Goal: Complete application form

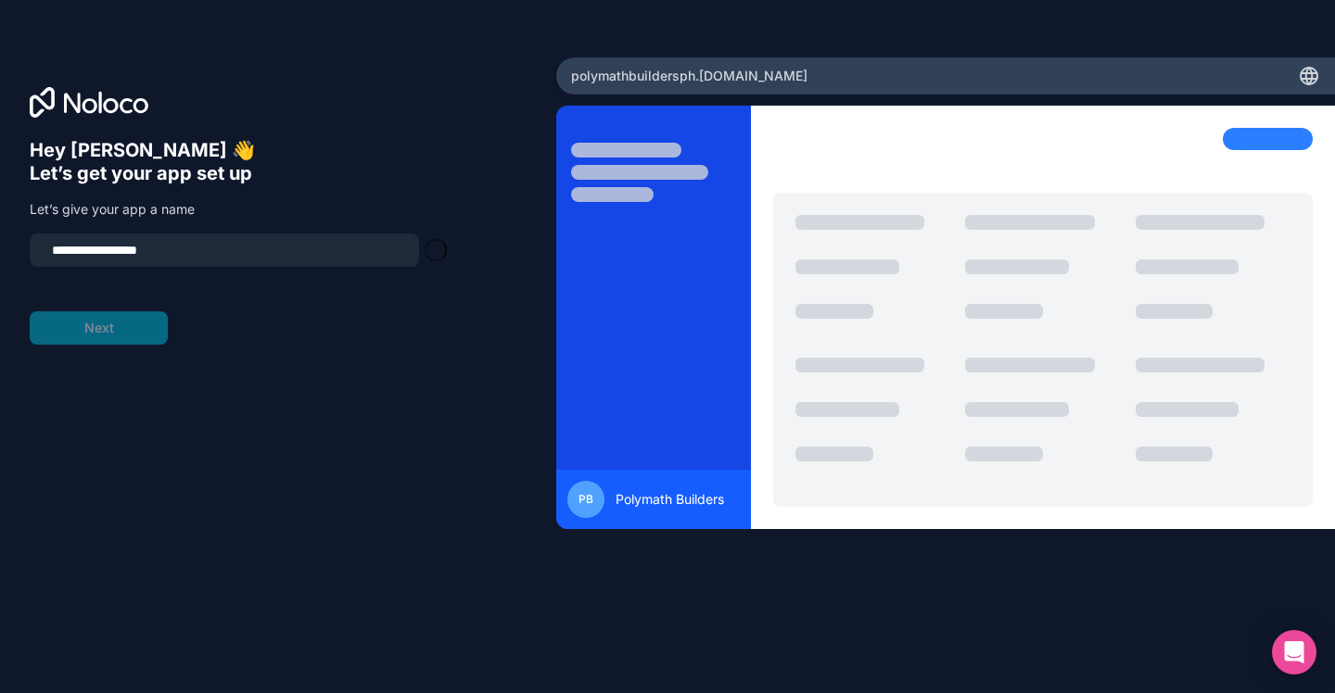
type input "**********"
click at [131, 324] on button "Next" at bounding box center [99, 327] width 138 height 33
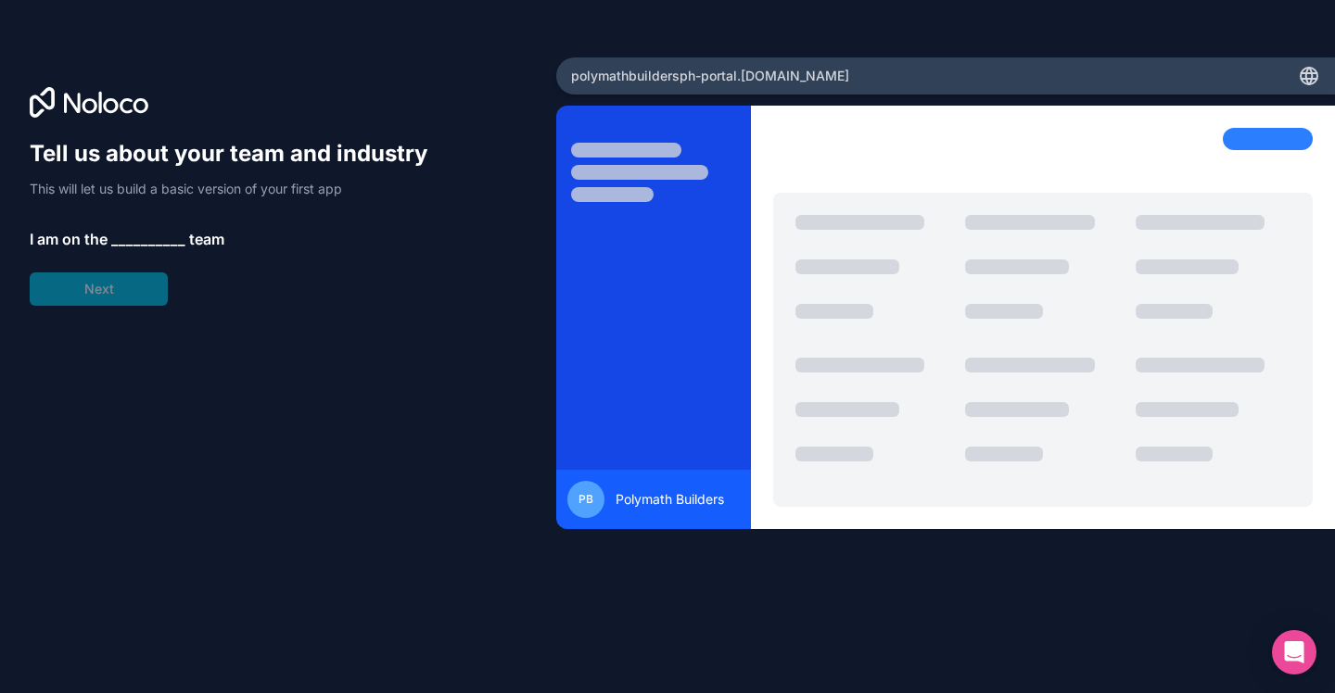
click at [137, 244] on span "__________" at bounding box center [148, 239] width 74 height 22
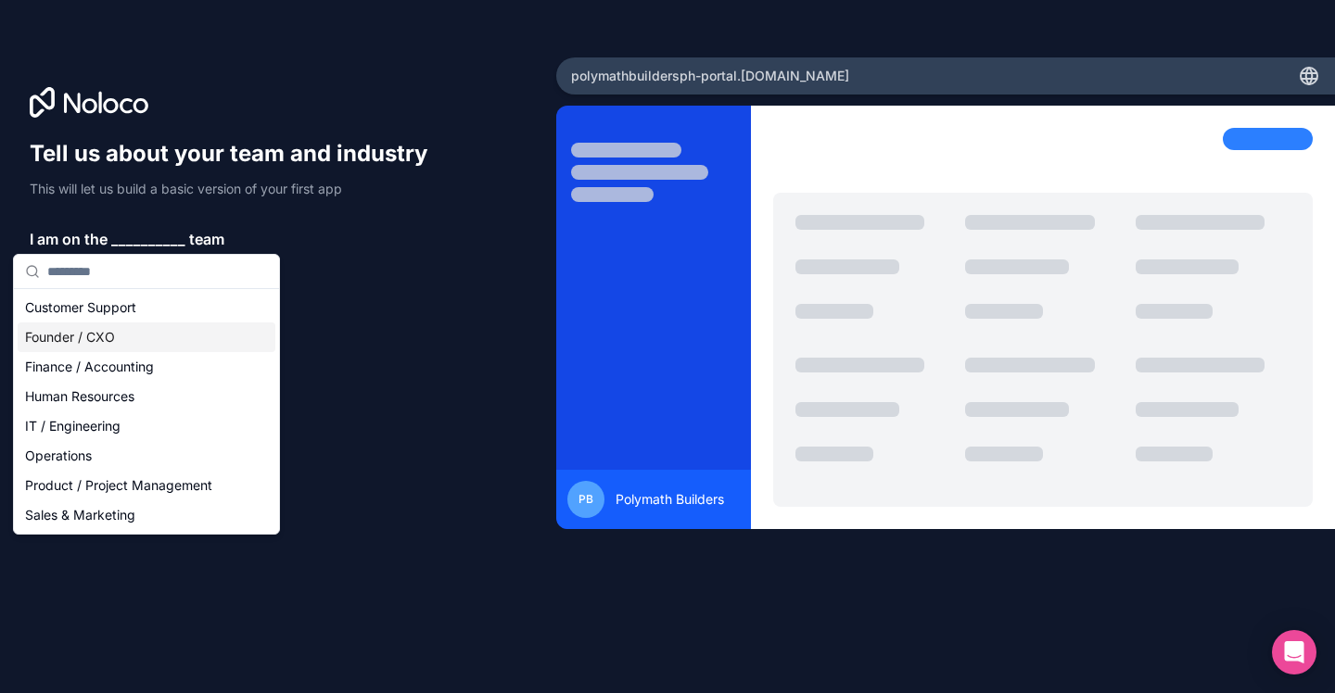
click at [101, 337] on div "Founder / CXO" at bounding box center [147, 338] width 258 height 30
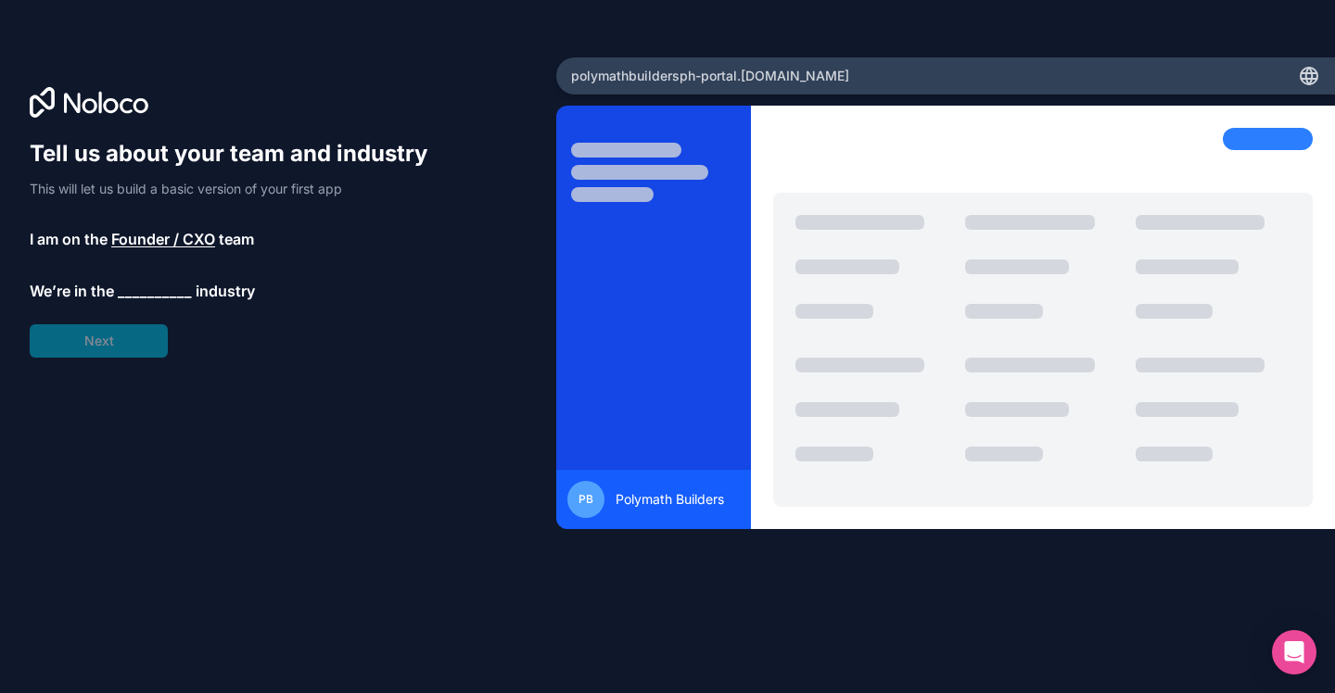
click at [139, 289] on span "__________" at bounding box center [155, 291] width 74 height 22
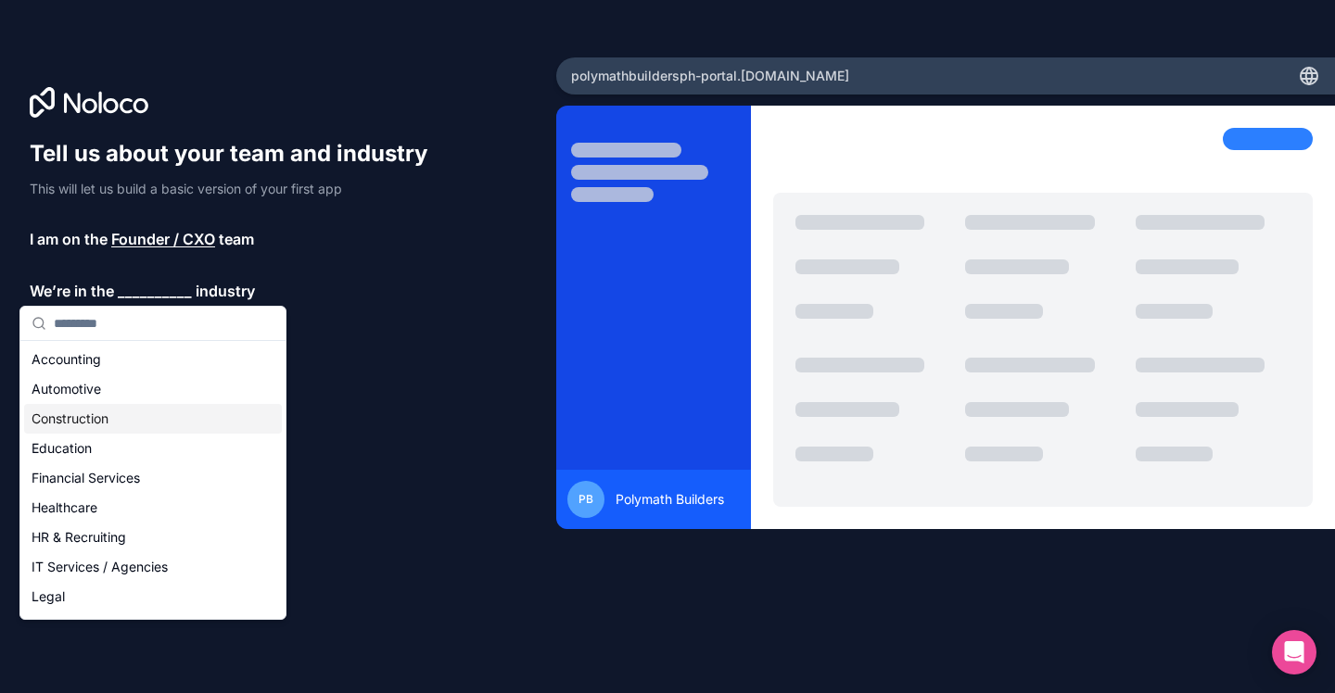
click at [78, 419] on div "Construction" at bounding box center [153, 419] width 258 height 30
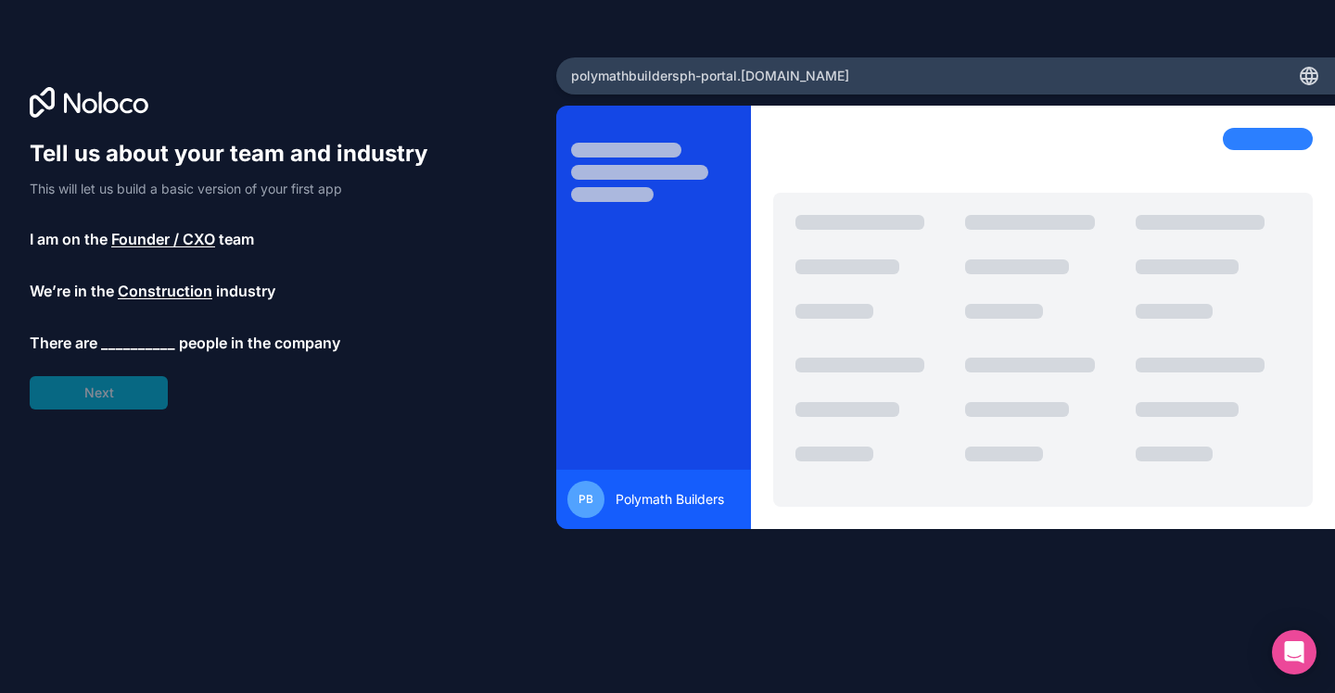
click at [137, 345] on span "__________" at bounding box center [138, 343] width 74 height 22
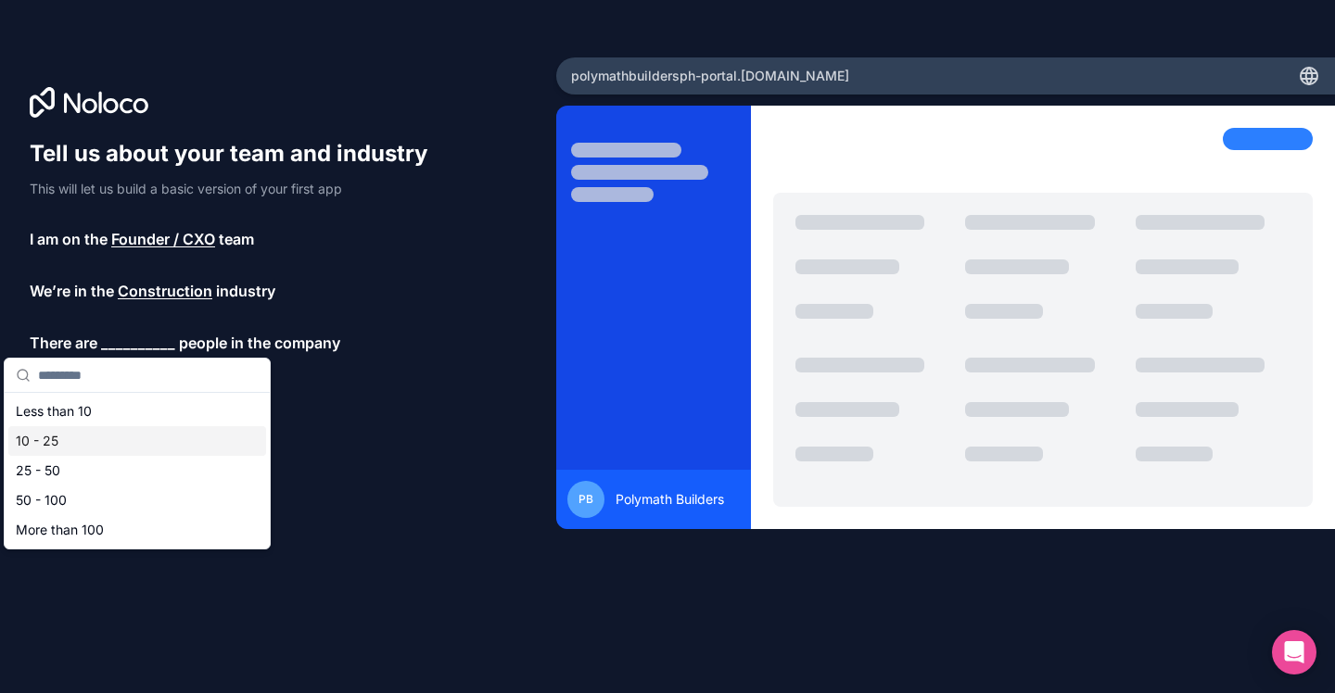
click at [72, 439] on div "10 - 25" at bounding box center [137, 441] width 258 height 30
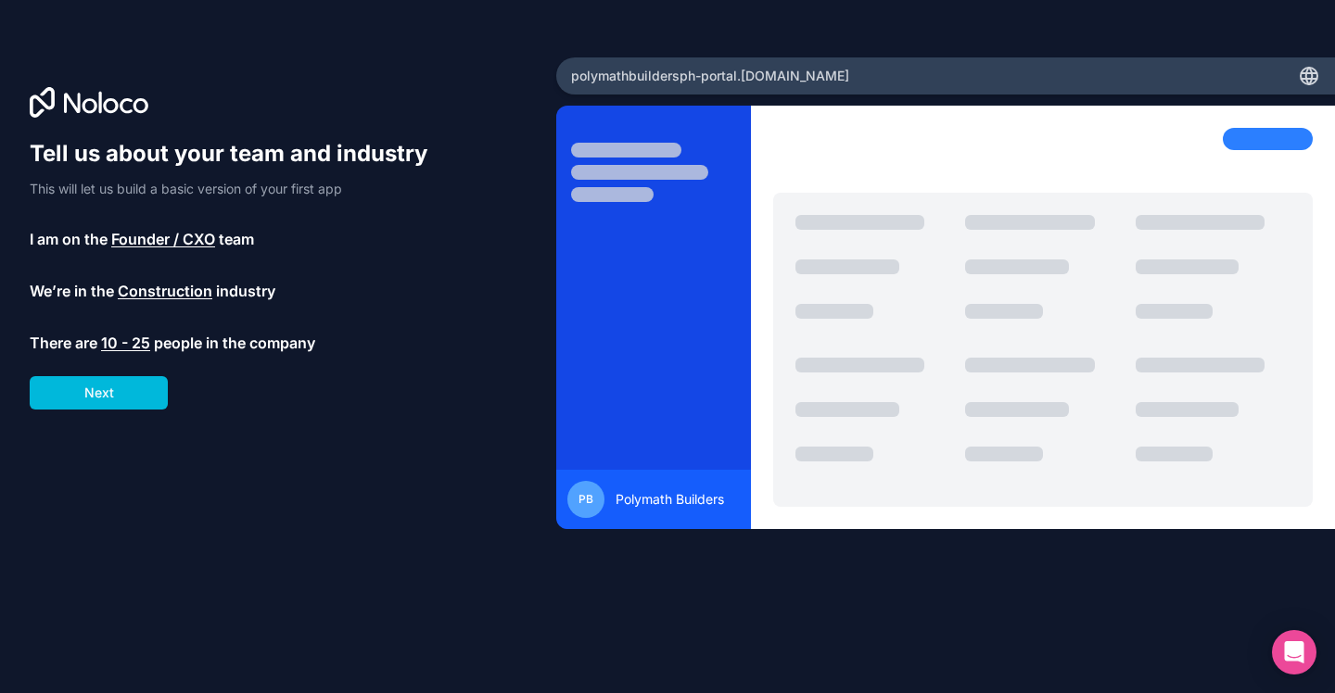
click at [122, 406] on button "Next" at bounding box center [99, 392] width 138 height 33
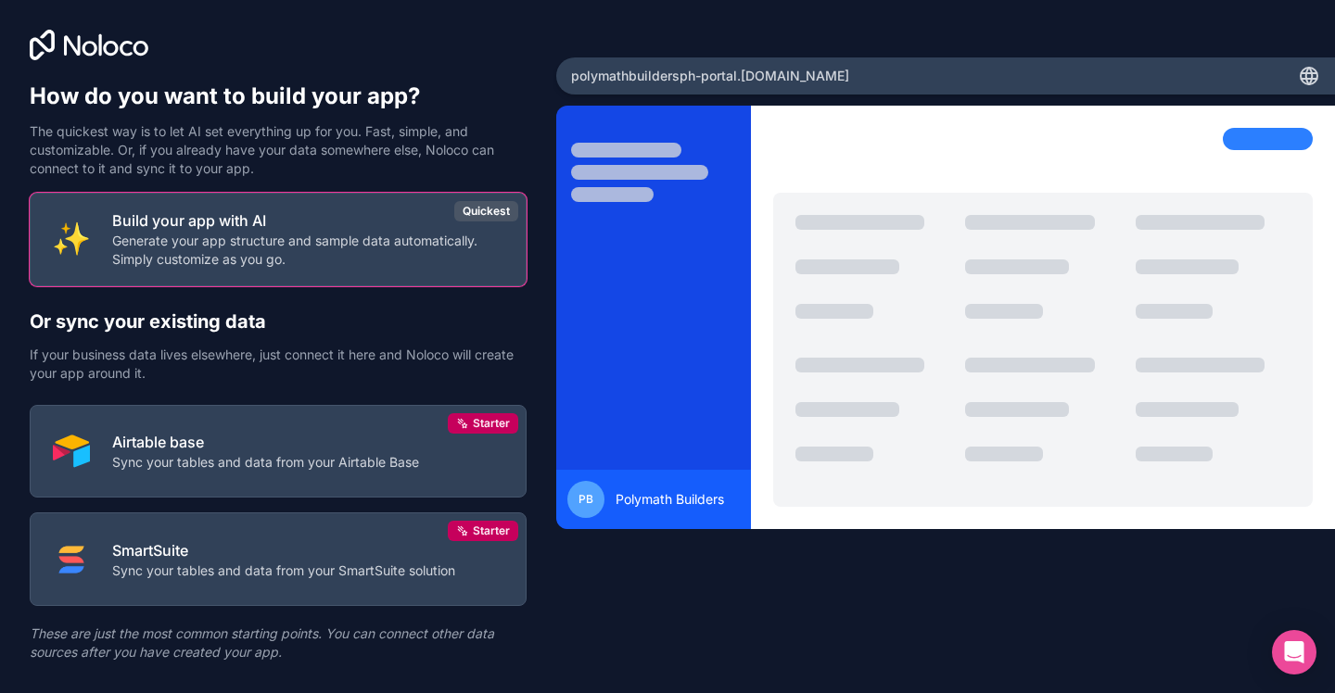
scroll to position [39, 0]
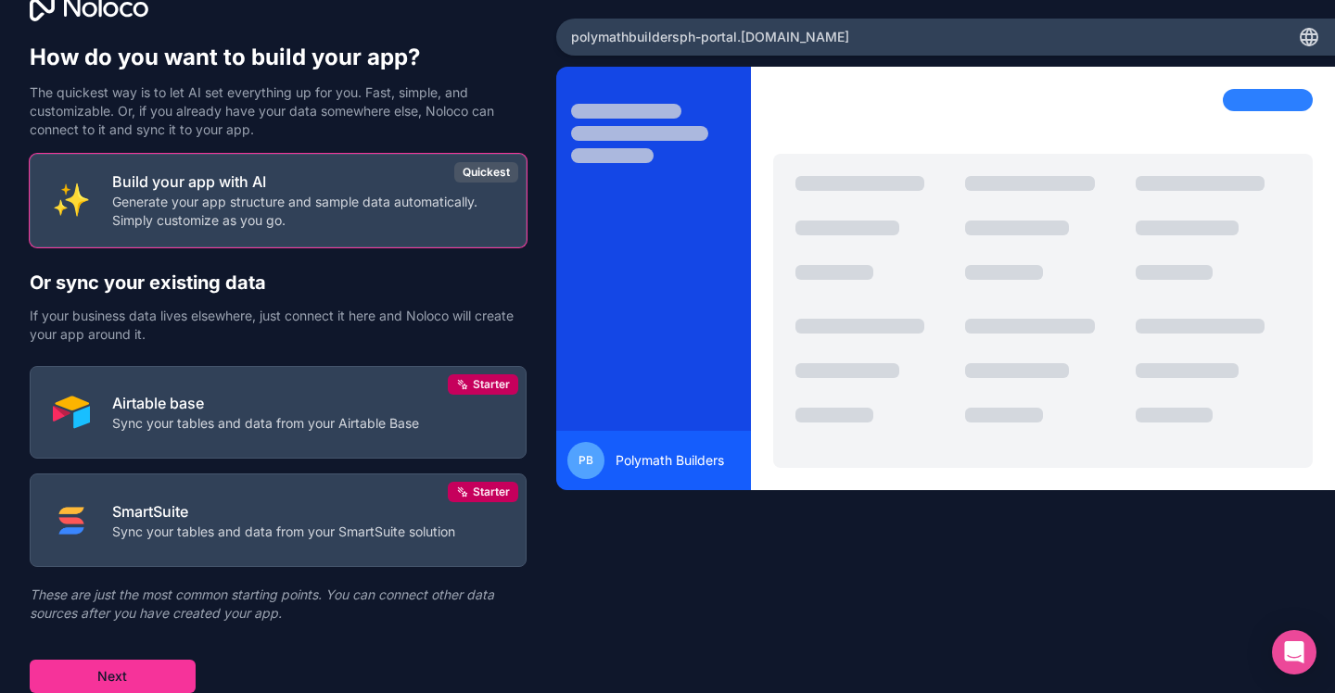
click at [156, 674] on button "Next" at bounding box center [113, 676] width 166 height 33
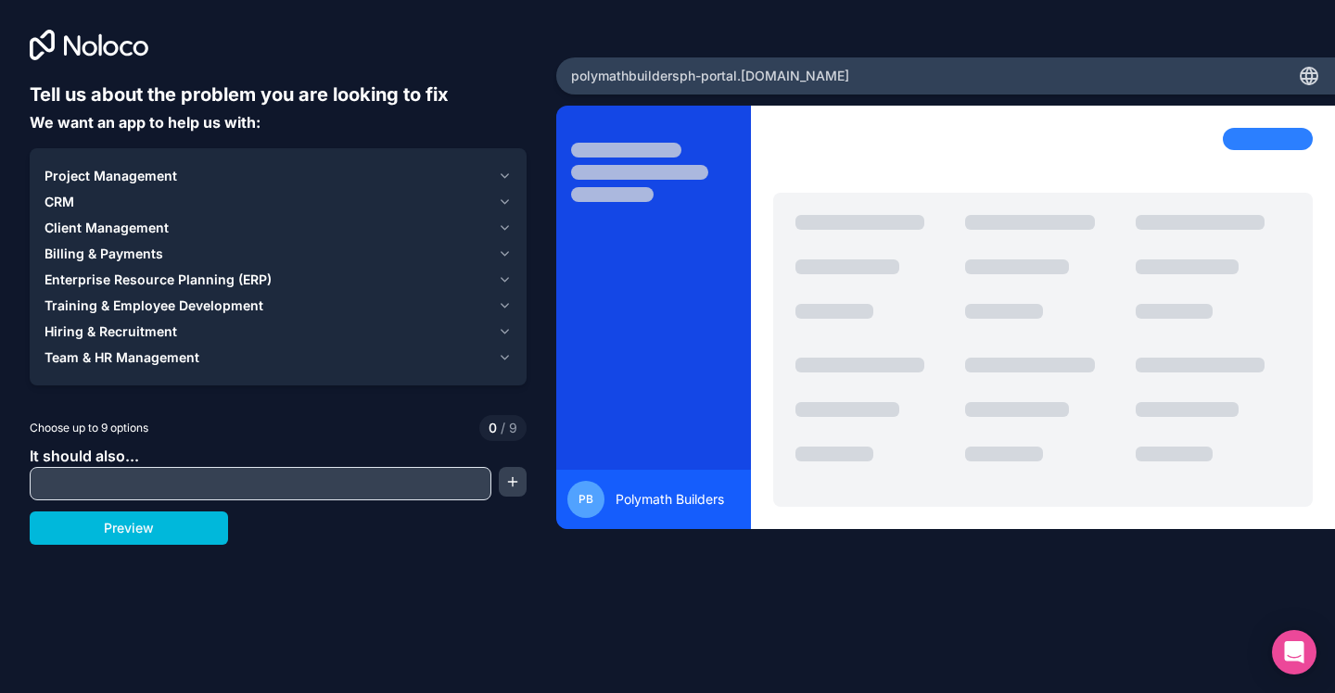
click at [230, 177] on div "Project Management" at bounding box center [267, 176] width 446 height 19
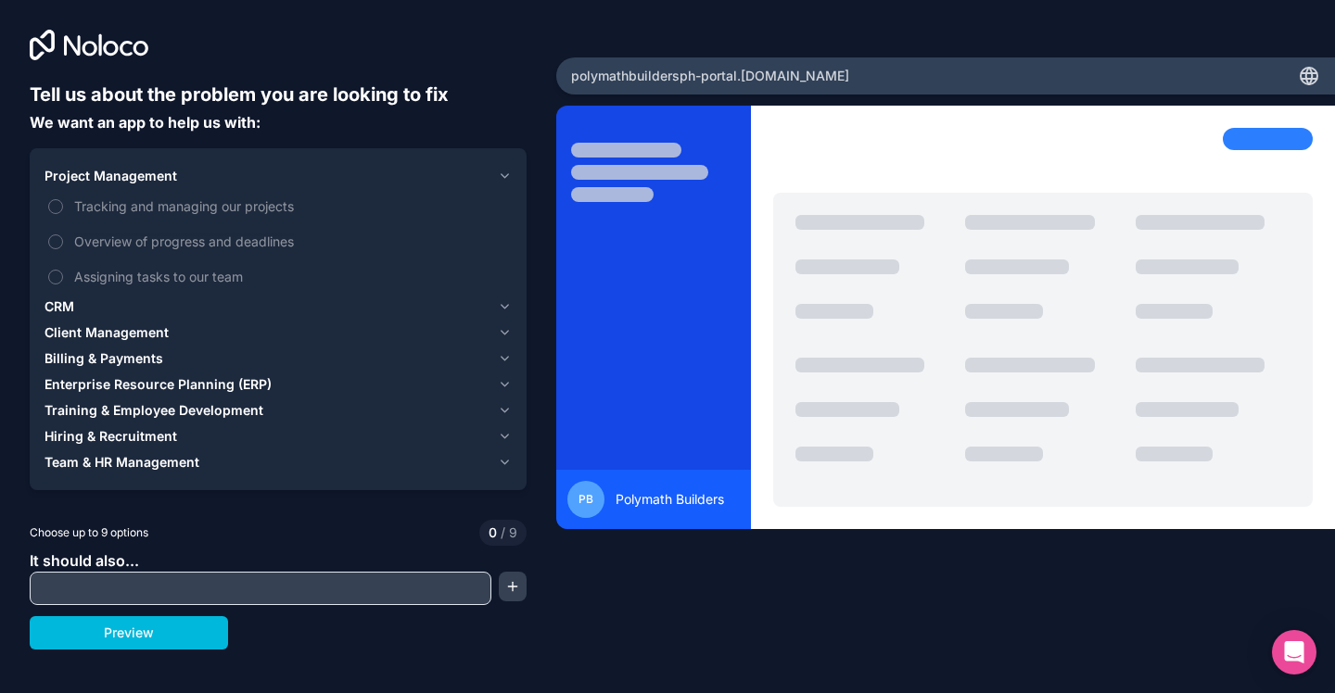
click at [184, 455] on span "Team & HR Management" at bounding box center [121, 462] width 155 height 19
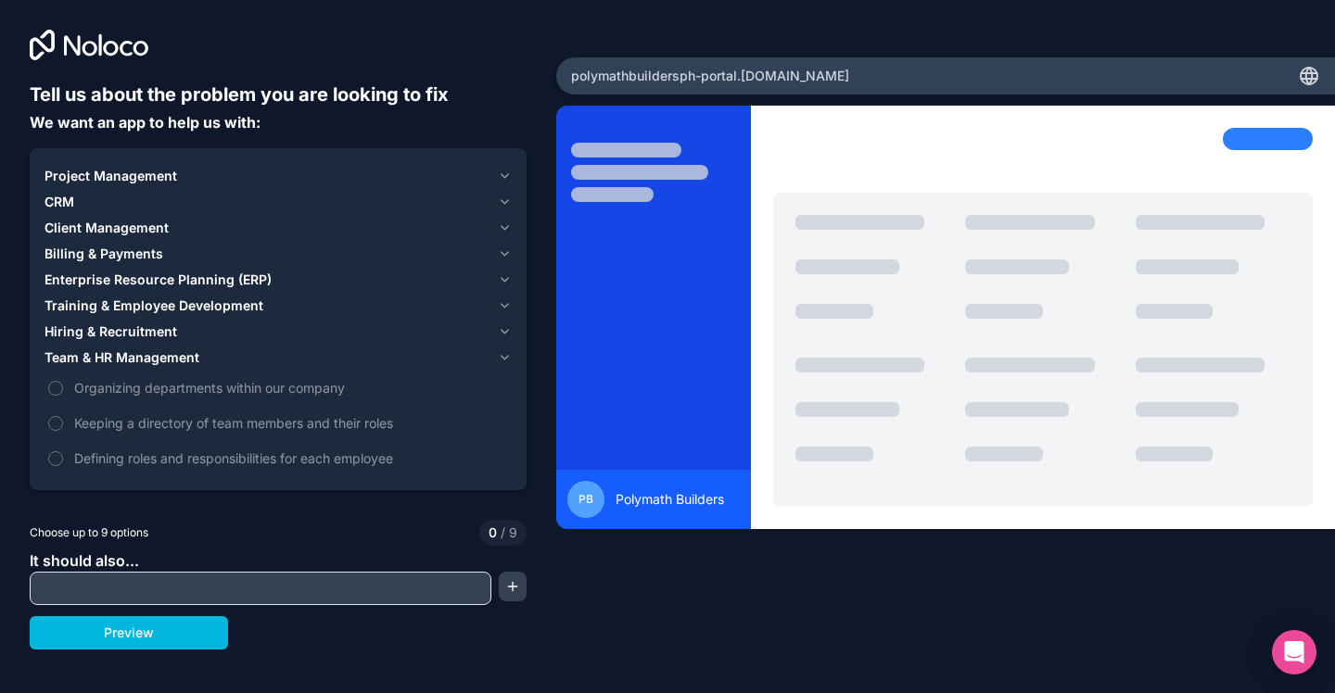
click at [204, 276] on span "Enterprise Resource Planning (ERP)" at bounding box center [157, 280] width 227 height 19
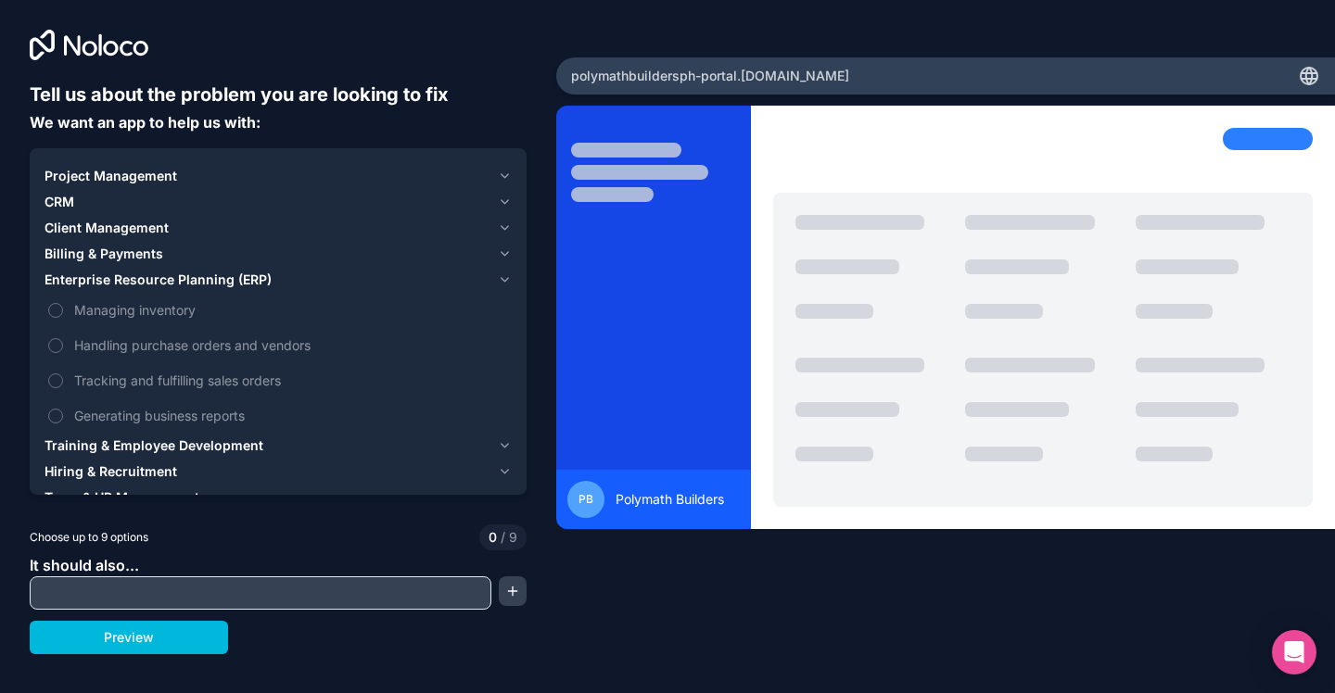
click at [89, 179] on span "Project Management" at bounding box center [110, 176] width 133 height 19
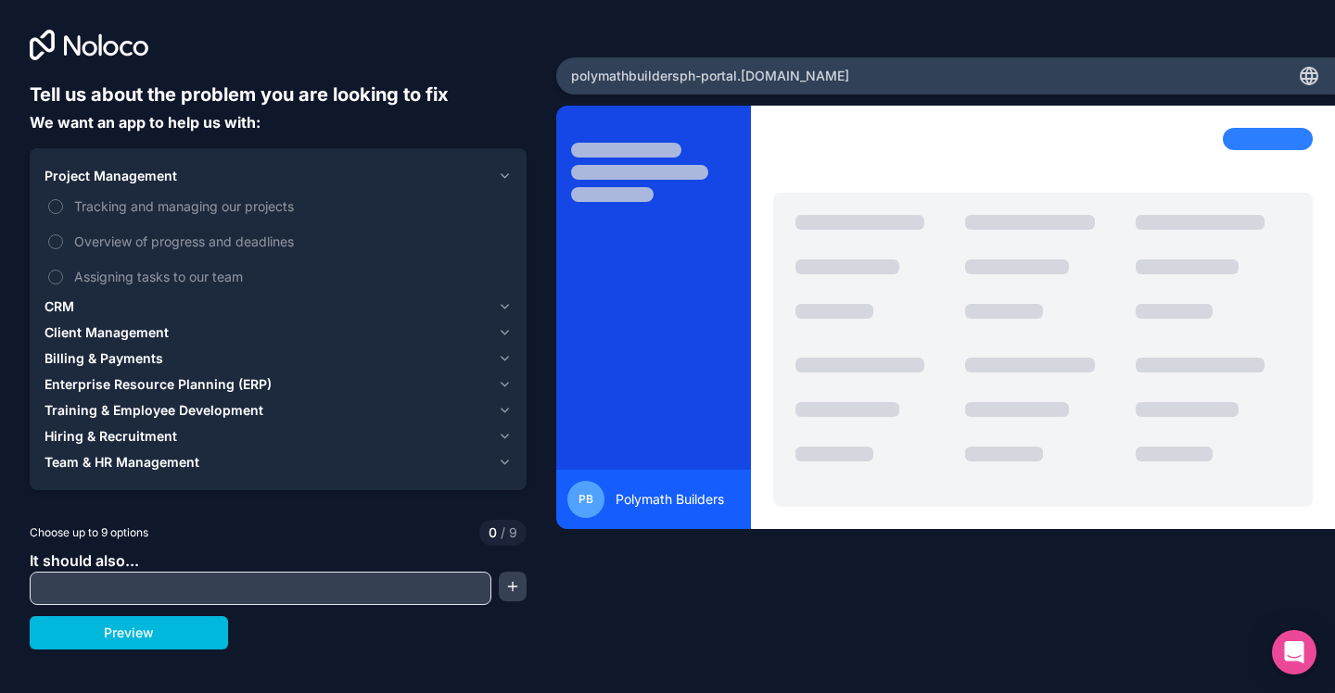
click at [55, 209] on button "Tracking and managing our projects" at bounding box center [55, 206] width 15 height 15
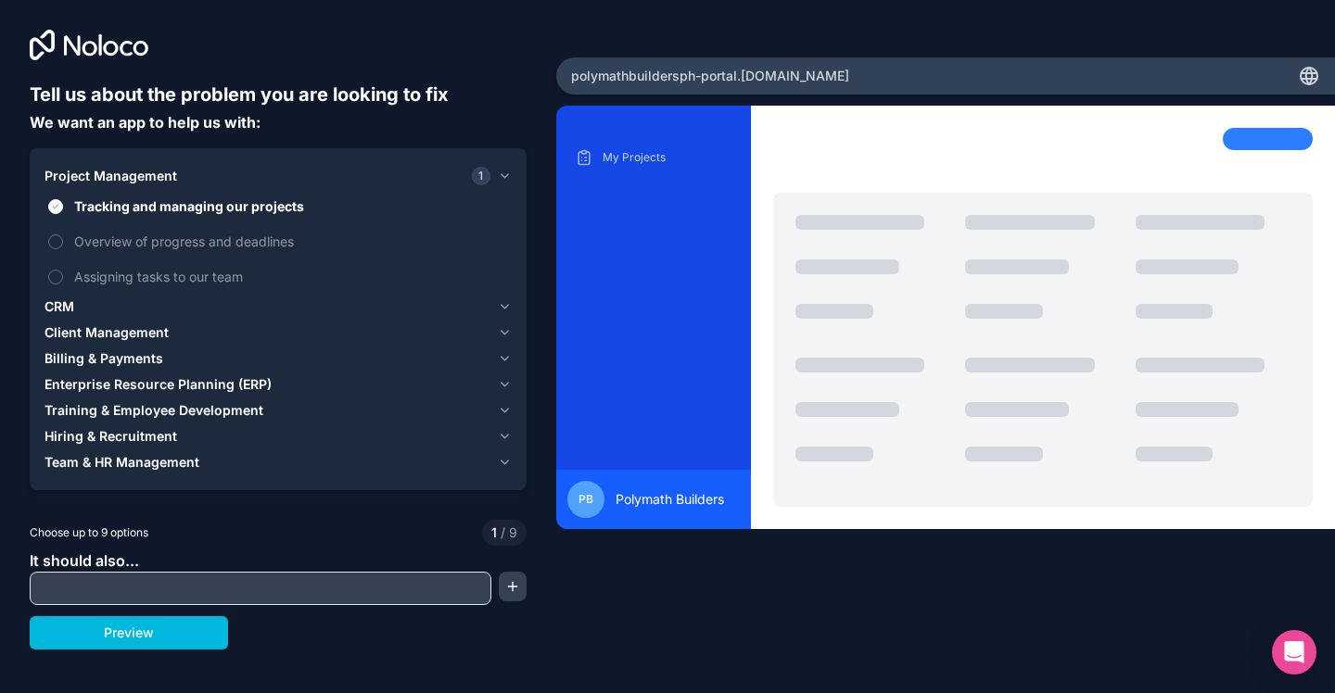
click at [57, 243] on button "Overview of progress and deadlines" at bounding box center [55, 242] width 15 height 15
drag, startPoint x: 59, startPoint y: 280, endPoint x: 72, endPoint y: 293, distance: 18.4
click at [58, 280] on button "Assigning tasks to our team" at bounding box center [55, 277] width 15 height 15
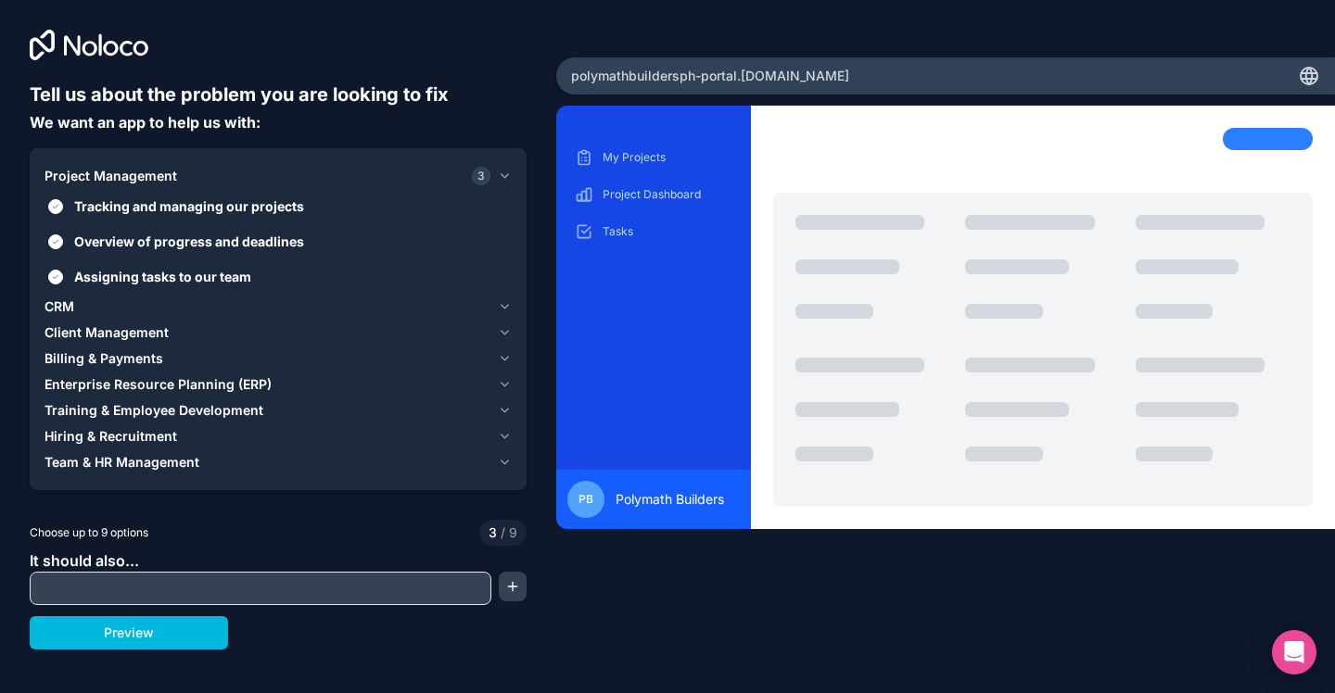
click at [147, 383] on span "Enterprise Resource Planning (ERP)" at bounding box center [157, 384] width 227 height 19
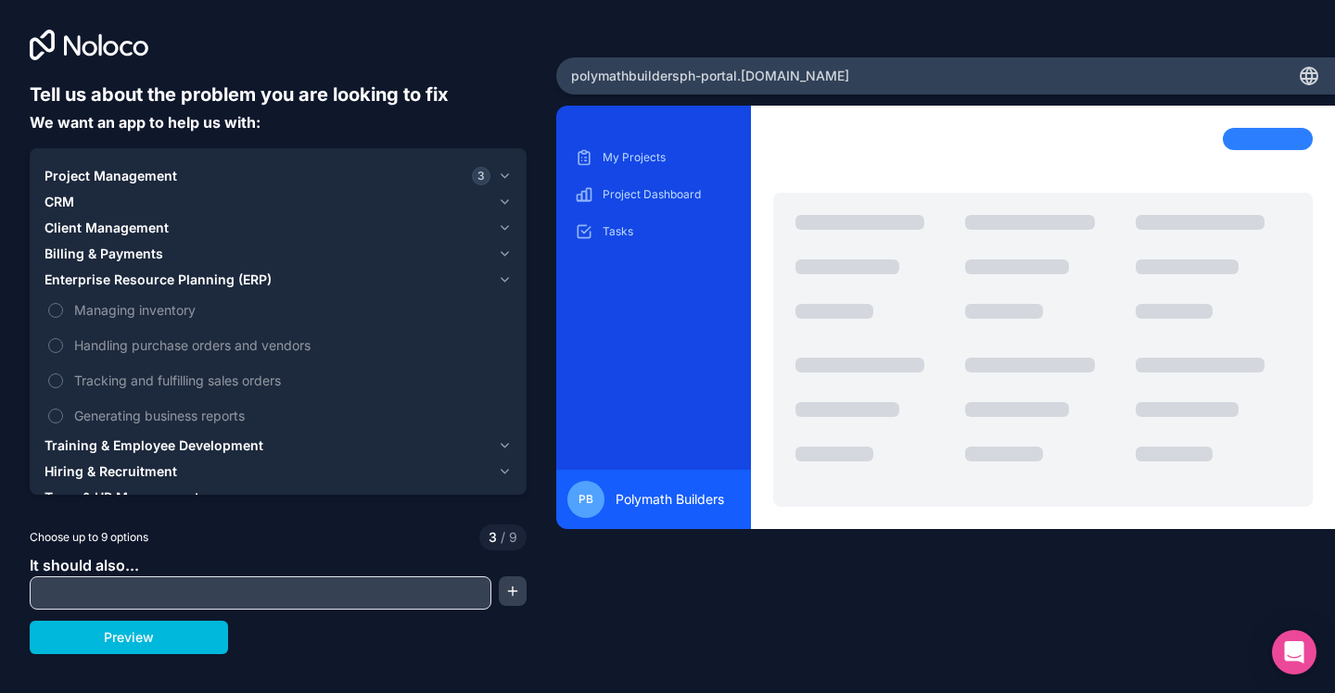
click at [55, 311] on button "Managing inventory" at bounding box center [55, 310] width 15 height 15
click at [164, 232] on span "Client Management" at bounding box center [106, 228] width 124 height 19
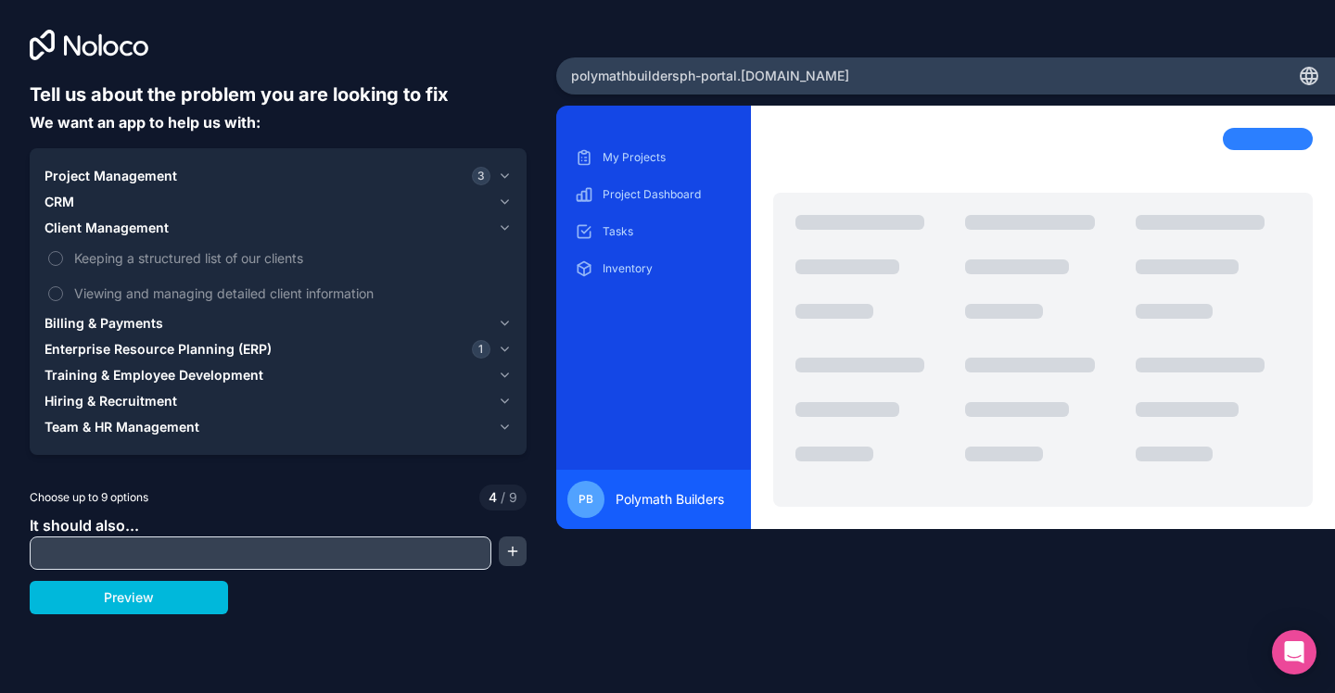
click at [53, 260] on button "Keeping a structured list of our clients" at bounding box center [55, 258] width 15 height 15
click at [53, 295] on button "Viewing and managing detailed client information" at bounding box center [55, 293] width 15 height 15
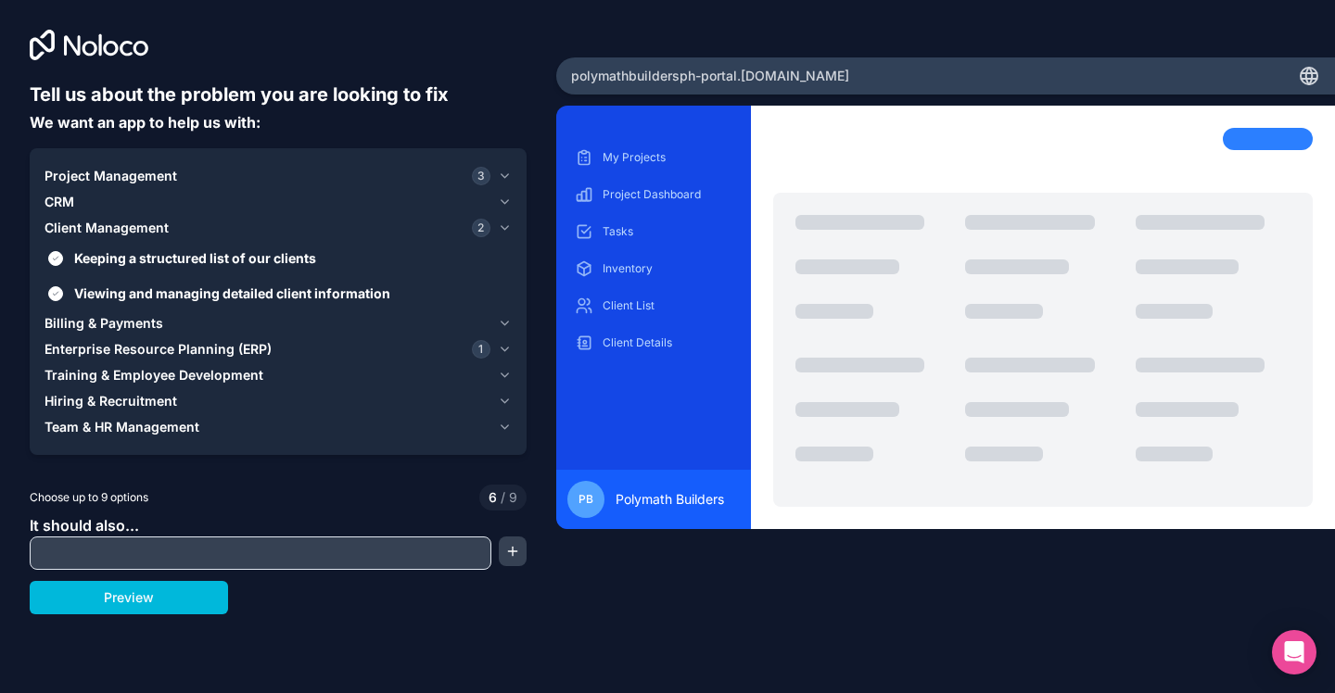
click at [155, 326] on span "Billing & Payments" at bounding box center [103, 323] width 119 height 19
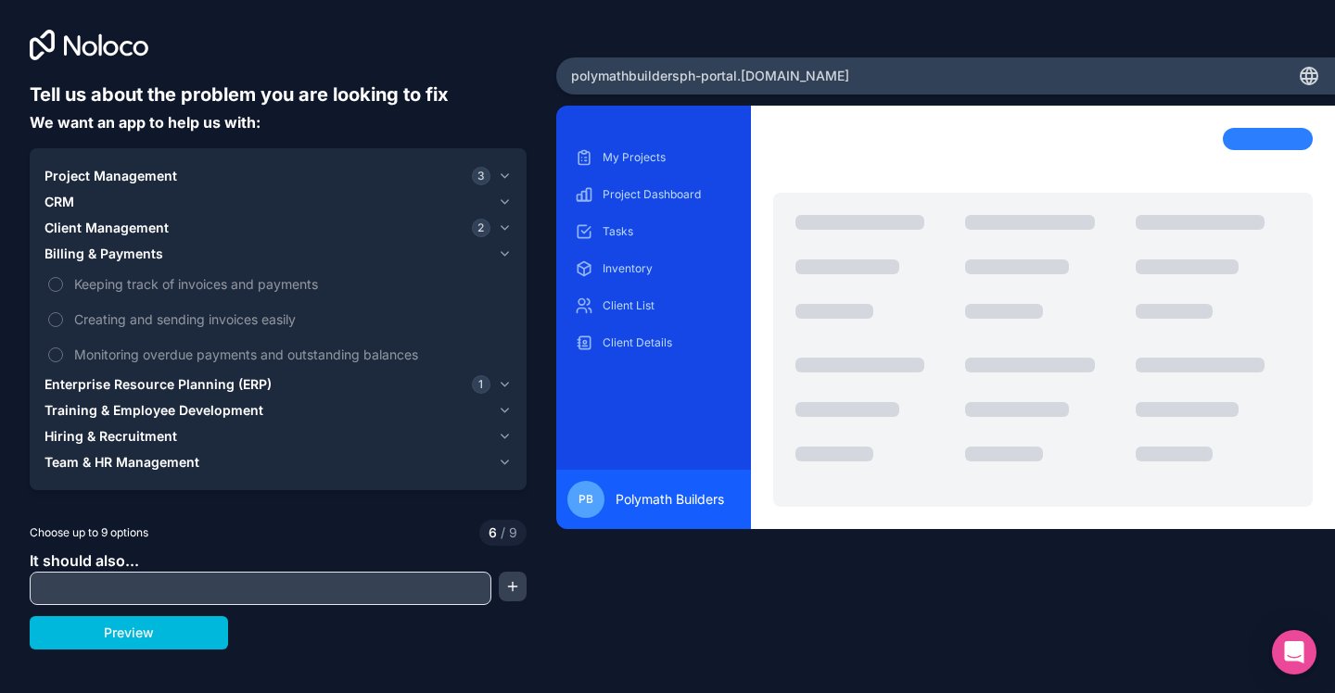
click at [182, 413] on span "Training & Employee Development" at bounding box center [153, 410] width 219 height 19
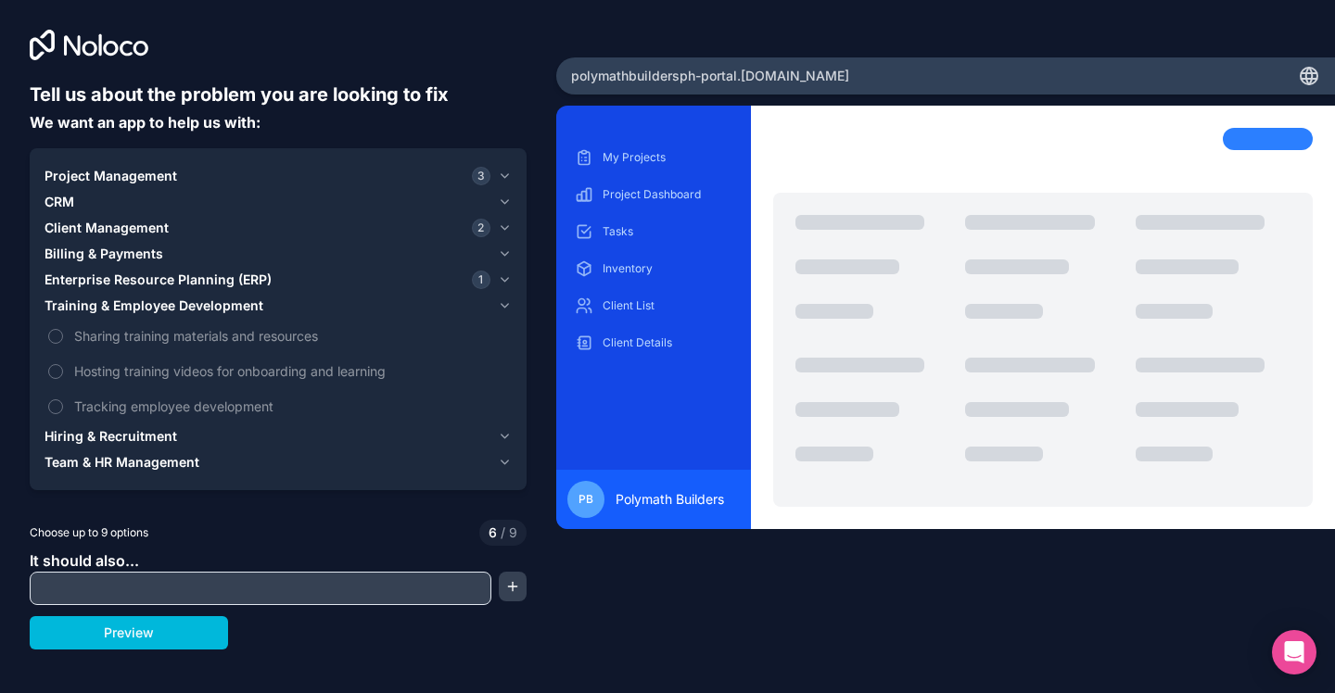
drag, startPoint x: 96, startPoint y: 337, endPoint x: 114, endPoint y: 344, distance: 18.8
click at [97, 337] on span "Sharing training materials and resources" at bounding box center [291, 335] width 434 height 19
click at [63, 337] on button "Sharing training materials and resources" at bounding box center [55, 336] width 15 height 15
click at [174, 409] on span "Tracking employee development" at bounding box center [291, 406] width 434 height 19
click at [63, 409] on button "Tracking employee development" at bounding box center [55, 407] width 15 height 15
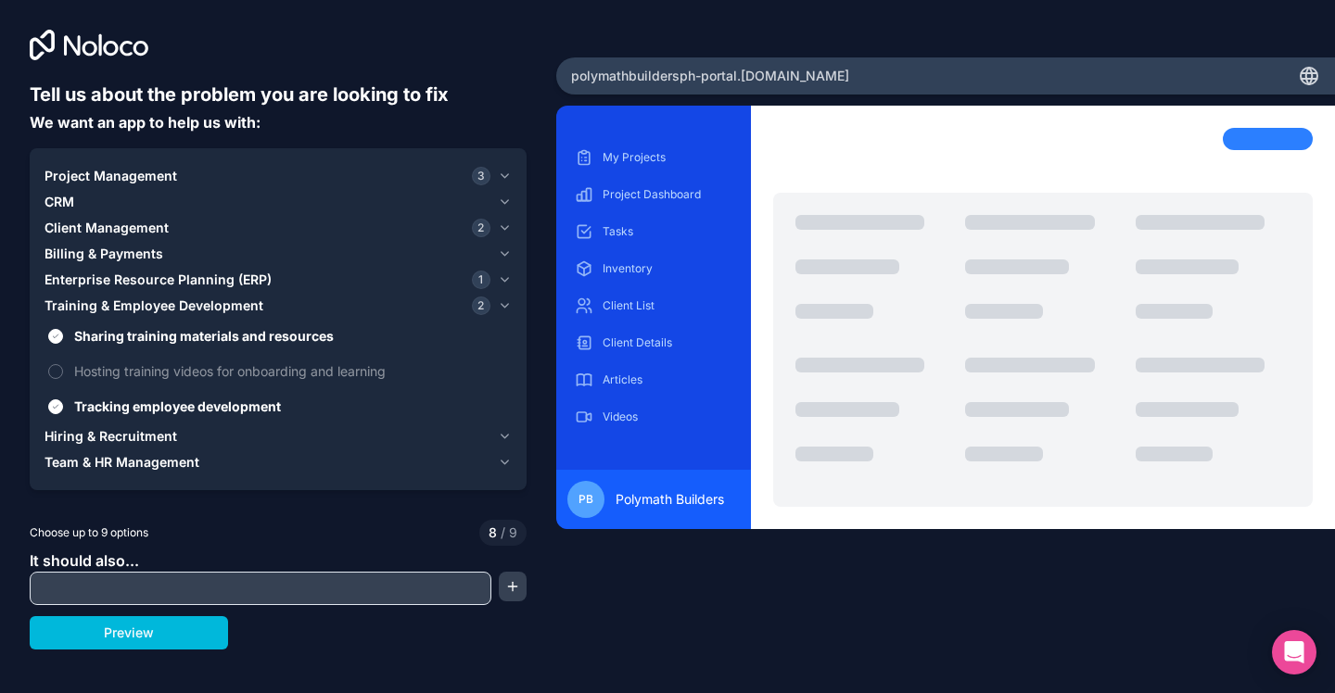
click at [163, 435] on span "Hiring & Recruitment" at bounding box center [110, 436] width 133 height 19
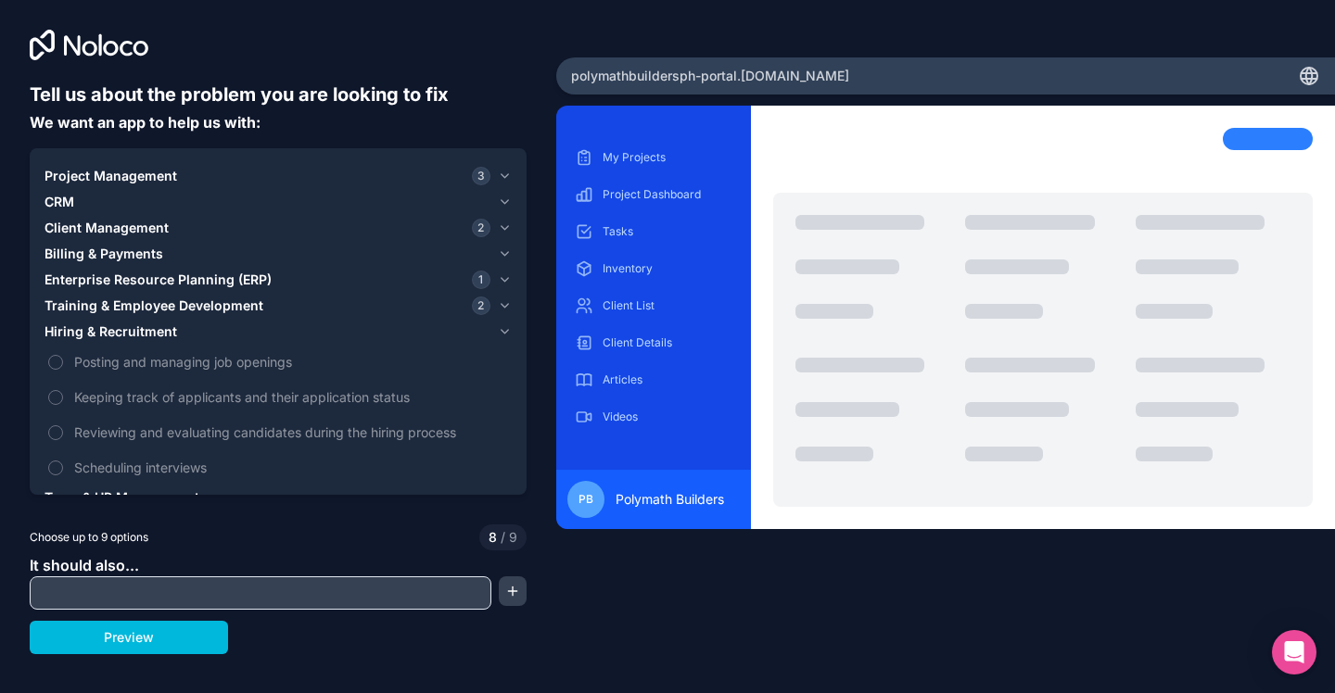
click at [211, 592] on input "text" at bounding box center [260, 593] width 452 height 26
click at [179, 634] on button "Preview" at bounding box center [129, 637] width 198 height 33
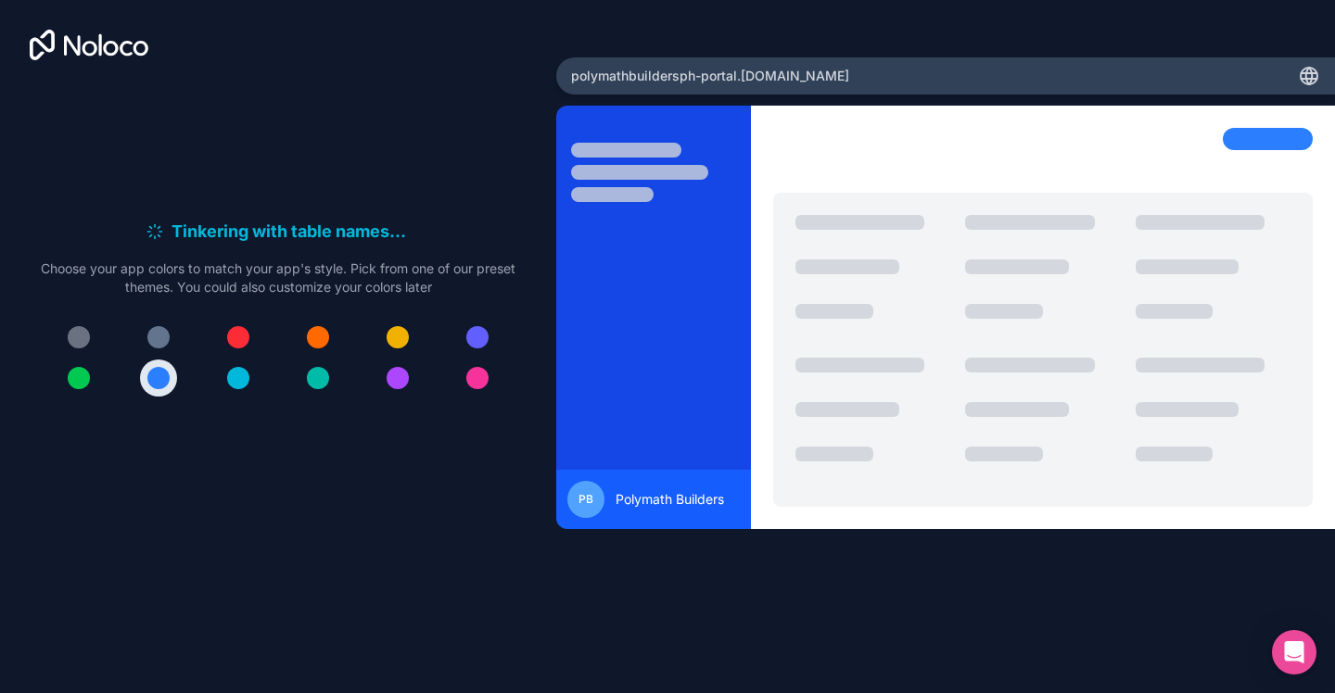
click at [170, 343] on button at bounding box center [158, 337] width 37 height 37
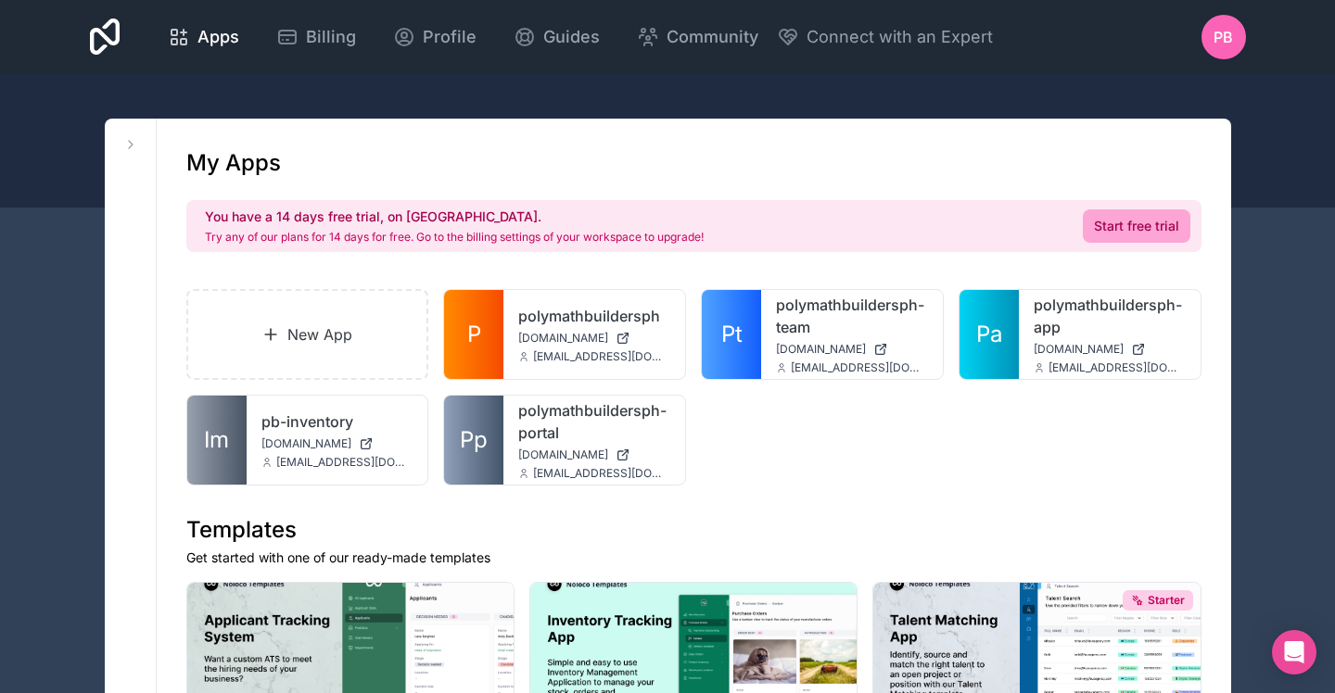
click at [551, 432] on link "polymathbuildersph-portal" at bounding box center [594, 422] width 152 height 44
